Goal: Task Accomplishment & Management: Use online tool/utility

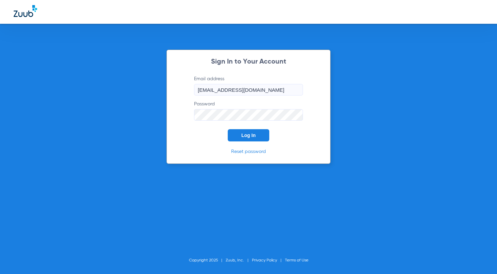
click at [240, 139] on button "Log In" at bounding box center [249, 135] width 42 height 12
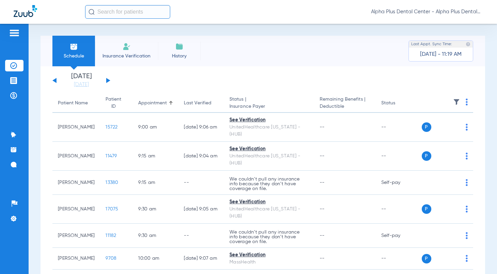
click at [106, 80] on button at bounding box center [108, 80] width 4 height 5
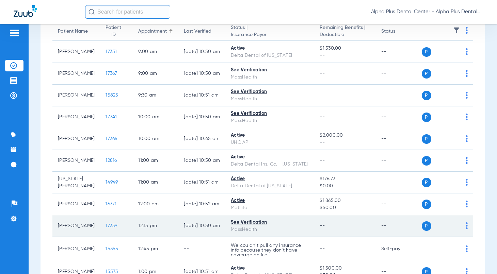
scroll to position [48, 0]
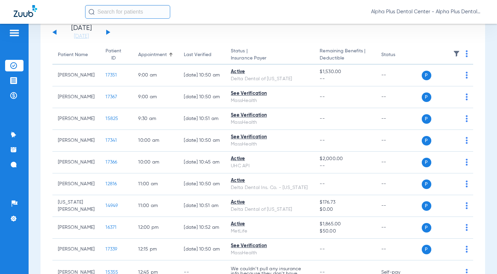
click at [107, 29] on div "[DATE] [DATE] [DATE] [DATE] [DATE] [DATE] [DATE] [DATE] [DATE] [DATE] [DATE] [D…" at bounding box center [81, 32] width 58 height 15
click at [106, 33] on button at bounding box center [108, 32] width 4 height 5
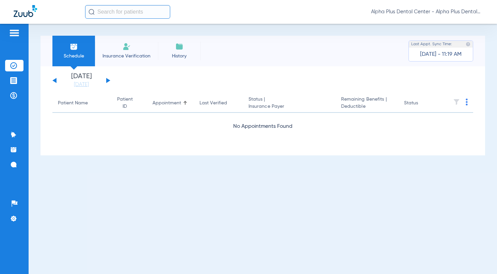
click at [106, 33] on div "Schedule Insurance Verification History Last Appt. Sync Time: [DATE] - 11:19 AM…" at bounding box center [263, 149] width 468 height 251
click at [110, 80] on div "[DATE] [DATE] [DATE] [DATE] [DATE] [DATE] [DATE] [DATE] [DATE] [DATE] [DATE] [D…" at bounding box center [81, 80] width 58 height 15
click at [109, 82] on div "[DATE] [DATE] [DATE] [DATE] [DATE] [DATE] [DATE] [DATE] [DATE] [DATE] [DATE] [D…" at bounding box center [81, 80] width 58 height 15
click at [107, 79] on button at bounding box center [108, 80] width 4 height 5
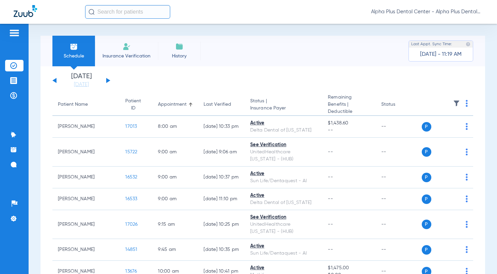
click at [466, 102] on img at bounding box center [467, 103] width 2 height 7
click at [432, 131] on span "Verify All" at bounding box center [435, 130] width 43 height 5
